Goal: Register for event/course

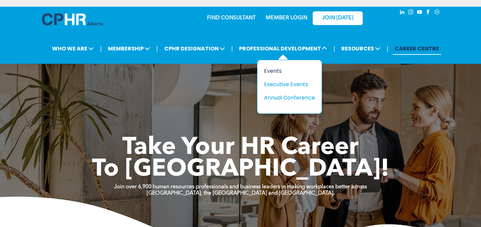
click at [274, 70] on div "Events" at bounding box center [287, 71] width 46 height 8
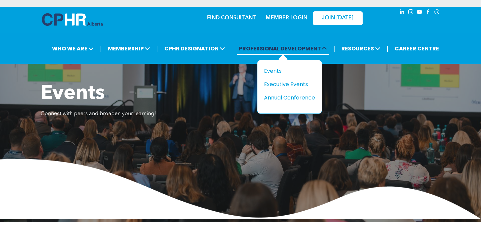
click at [267, 50] on span "PROFESSIONAL DEVELOPMENT" at bounding box center [283, 48] width 92 height 12
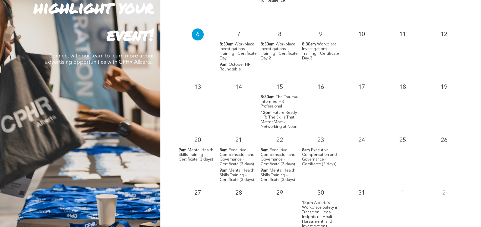
scroll to position [667, 0]
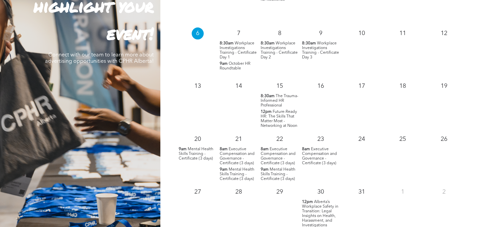
click at [196, 155] on span "Mental Health Skills Training - Certificate (3 days)" at bounding box center [196, 153] width 35 height 13
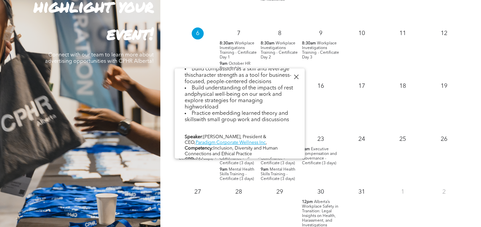
scroll to position [300, 0]
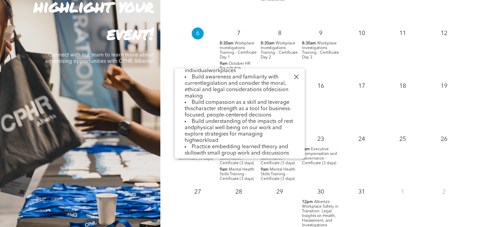
click at [295, 76] on div at bounding box center [296, 76] width 9 height 9
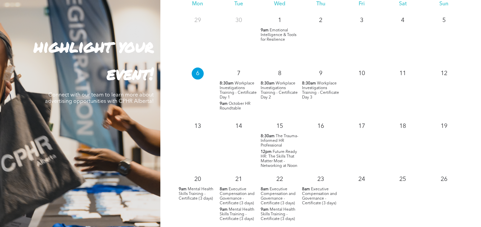
scroll to position [667, 0]
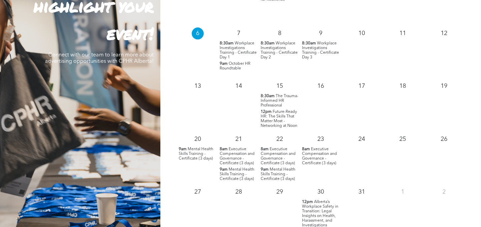
click at [319, 208] on span "Alberta’s Workplace Safety in Transition: Legal Insights on Health, Harassment,…" at bounding box center [320, 213] width 36 height 27
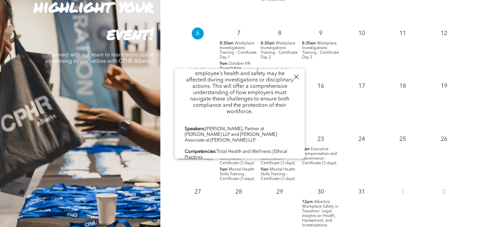
scroll to position [350, 0]
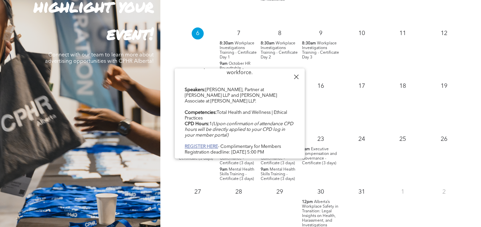
click at [205, 144] on b "REGISTER HERE" at bounding box center [201, 146] width 33 height 5
click at [294, 75] on div at bounding box center [296, 76] width 9 height 9
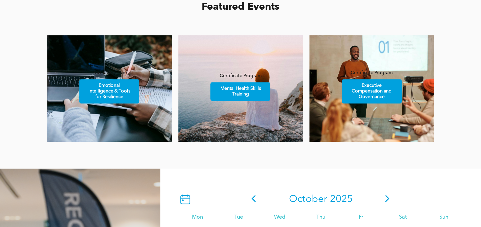
scroll to position [400, 0]
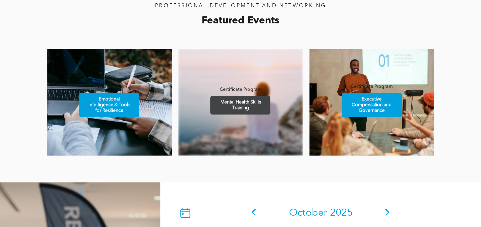
click at [231, 105] on span "Mental Health Skills Training" at bounding box center [240, 105] width 58 height 18
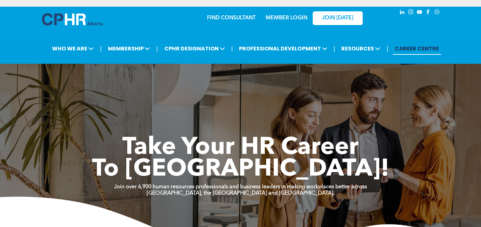
click at [289, 22] on div "MEMBER LOGIN" at bounding box center [286, 16] width 43 height 12
click at [289, 18] on link "MEMBER LOGIN" at bounding box center [287, 17] width 42 height 5
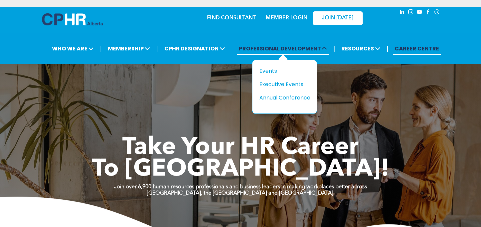
click at [275, 50] on span "PROFESSIONAL DEVELOPMENT" at bounding box center [283, 48] width 92 height 12
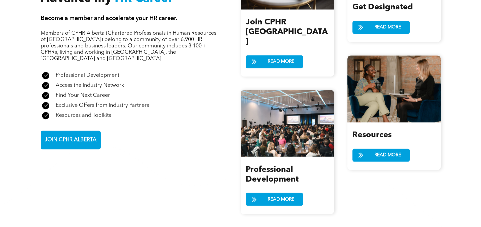
scroll to position [901, 0]
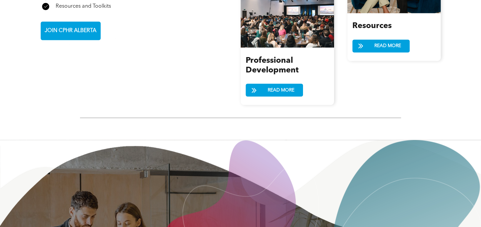
click at [277, 19] on div at bounding box center [287, 14] width 93 height 67
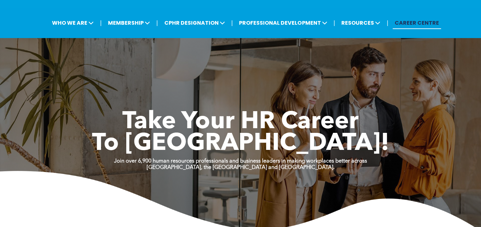
scroll to position [0, 0]
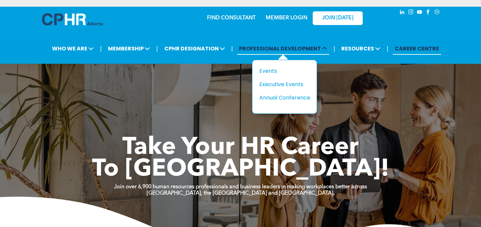
click at [296, 49] on span "PROFESSIONAL DEVELOPMENT" at bounding box center [283, 48] width 92 height 12
click at [274, 71] on div "Events" at bounding box center [282, 71] width 46 height 8
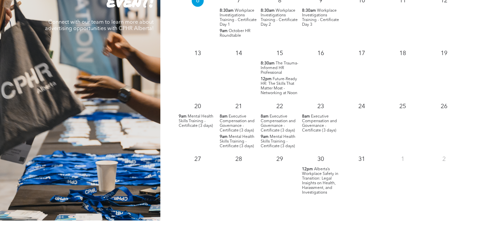
scroll to position [700, 0]
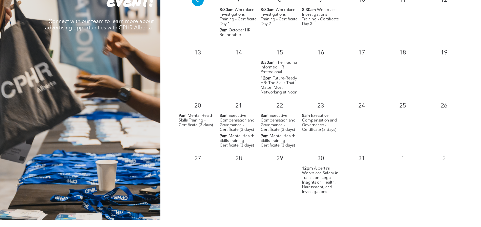
click at [322, 183] on span "Alberta’s Workplace Safety in Transition: Legal Insights on Health, Harassment,…" at bounding box center [320, 179] width 36 height 27
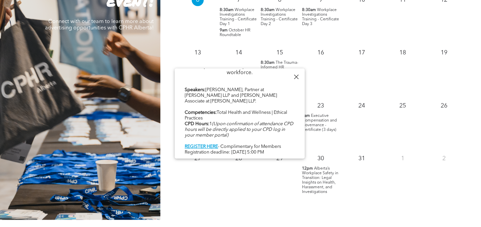
scroll to position [350, 0]
click at [297, 75] on div at bounding box center [296, 76] width 9 height 9
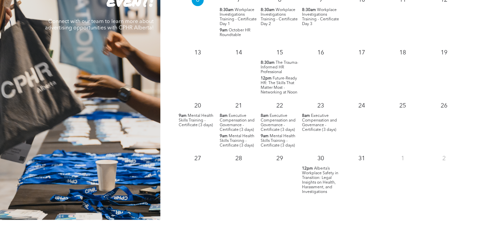
click at [194, 123] on span "Mental Health Skills Training - Certificate (3 days)" at bounding box center [196, 120] width 35 height 13
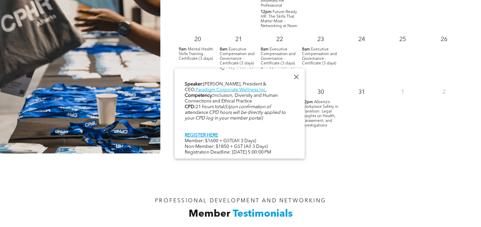
scroll to position [767, 0]
click at [296, 77] on div at bounding box center [296, 76] width 9 height 9
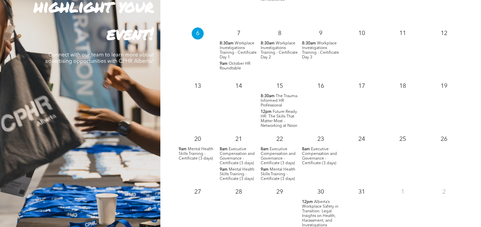
scroll to position [534, 0]
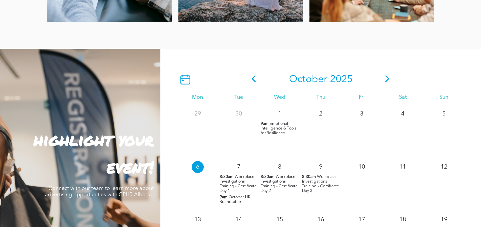
click at [391, 79] on icon at bounding box center [388, 78] width 10 height 7
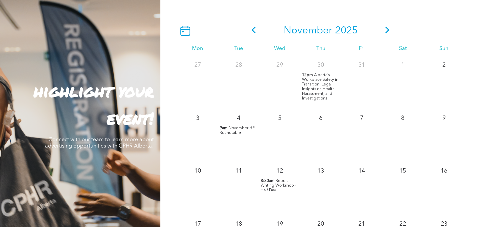
scroll to position [567, 0]
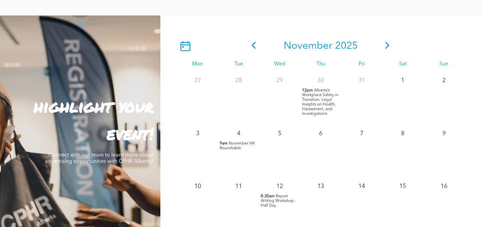
click at [387, 47] on icon at bounding box center [388, 45] width 10 height 7
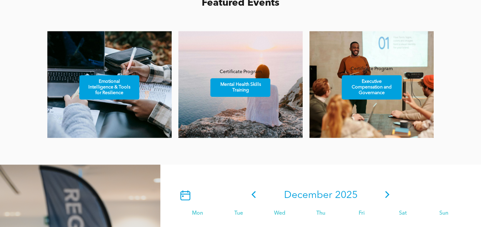
scroll to position [400, 0]
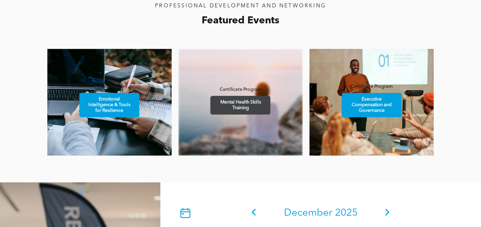
click at [236, 107] on span "Mental Health Skills Training" at bounding box center [240, 105] width 58 height 18
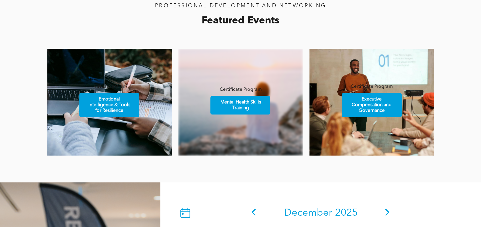
click at [236, 123] on link at bounding box center [240, 102] width 124 height 107
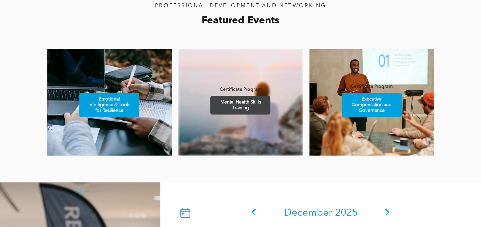
click at [244, 104] on span "Mental Health Skills Training" at bounding box center [240, 105] width 58 height 18
